Goal: Task Accomplishment & Management: Complete application form

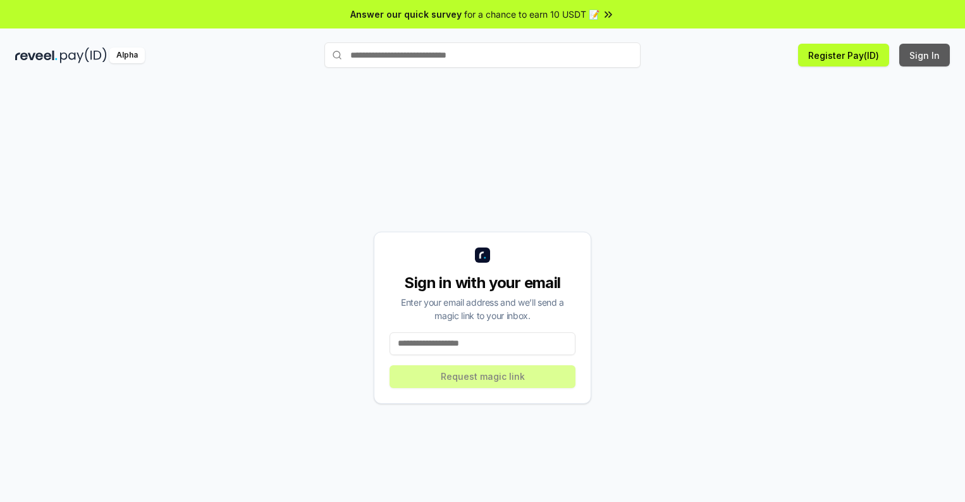
click at [925, 55] on button "Sign In" at bounding box center [925, 55] width 51 height 23
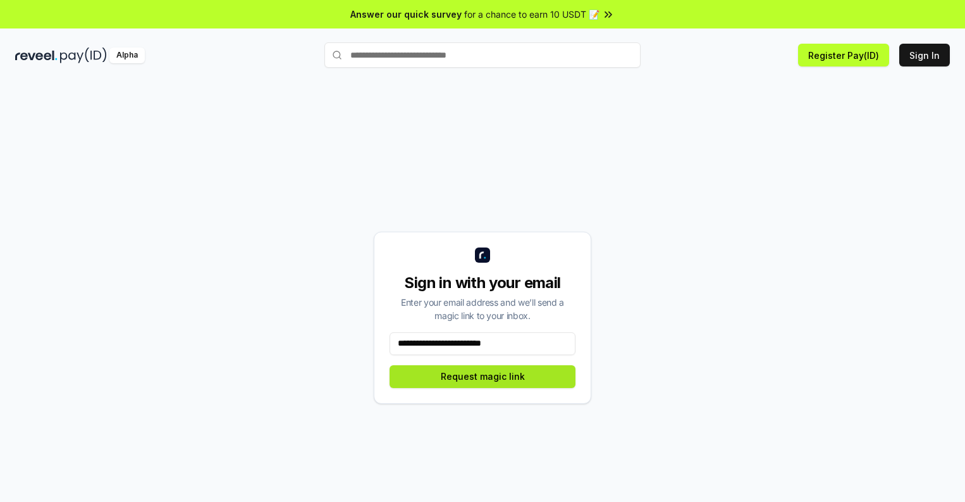
type input "**********"
click at [483, 376] on button "Request magic link" at bounding box center [483, 376] width 186 height 23
